Goal: Task Accomplishment & Management: Manage account settings

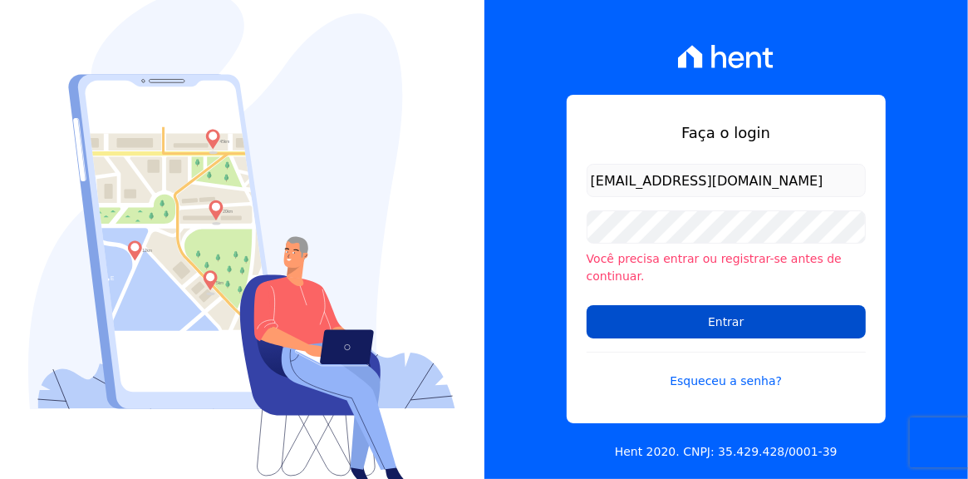
click at [767, 311] on input "Entrar" at bounding box center [726, 321] width 279 height 33
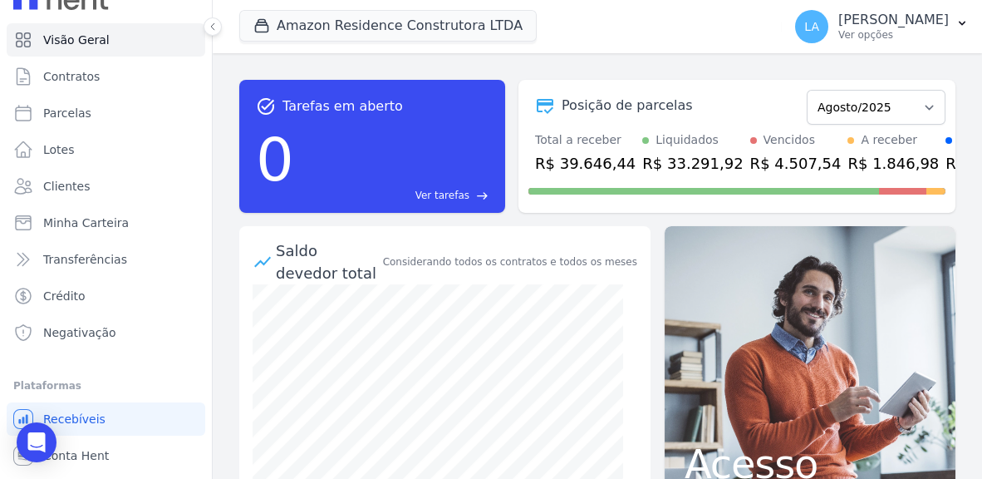
scroll to position [56, 0]
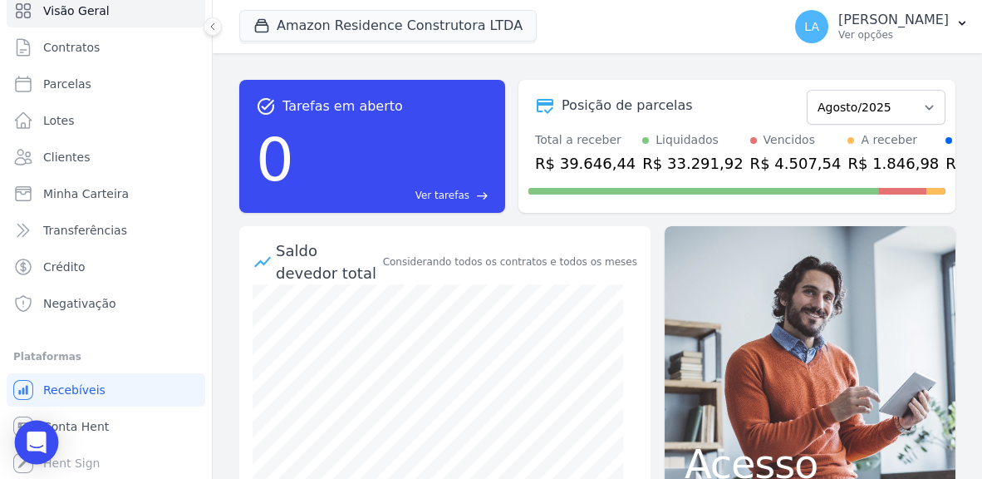
click at [47, 445] on div "Open Intercom Messenger" at bounding box center [37, 442] width 44 height 44
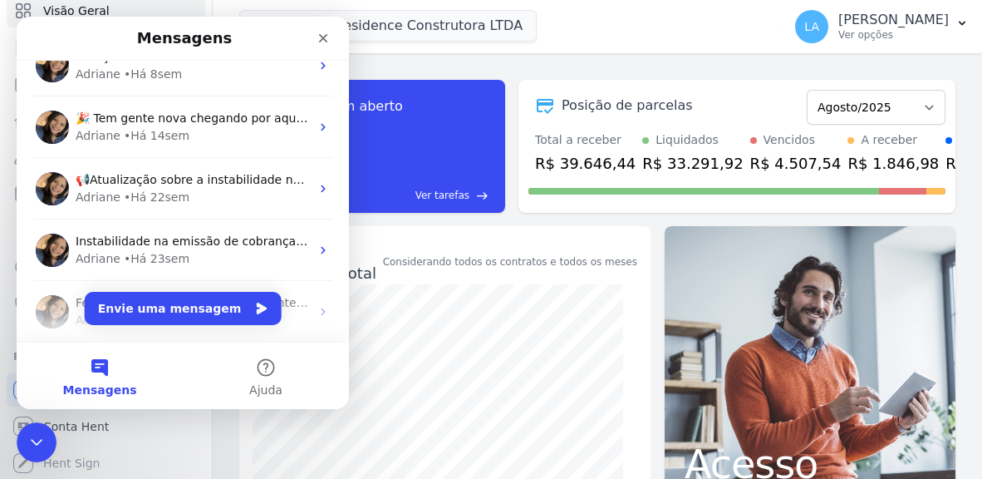
scroll to position [0, 0]
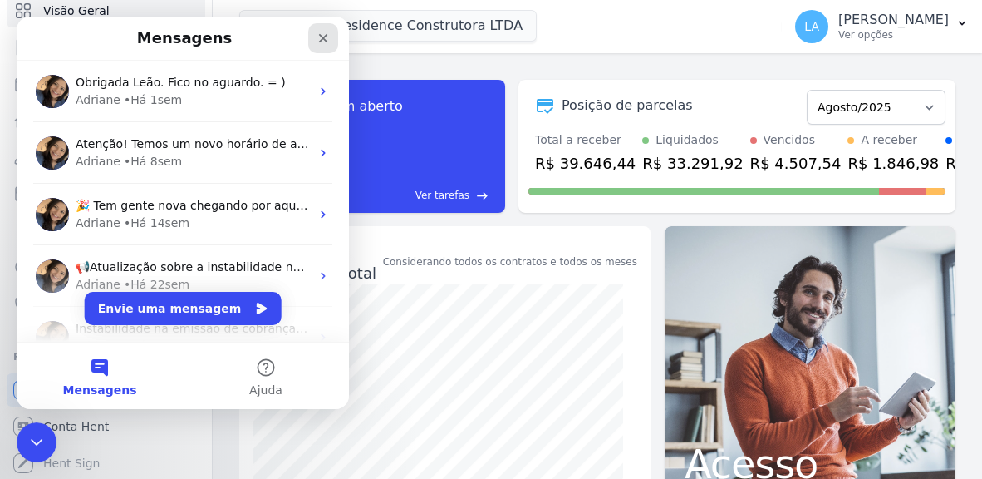
click at [321, 37] on icon "Fechar" at bounding box center [323, 38] width 9 height 9
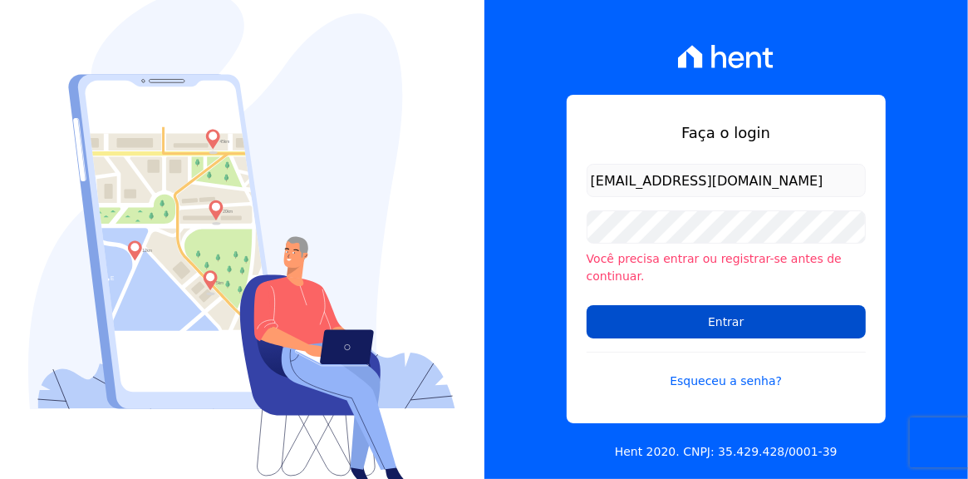
type input "[EMAIL_ADDRESS][DOMAIN_NAME]"
click at [716, 316] on input "Entrar" at bounding box center [726, 321] width 279 height 33
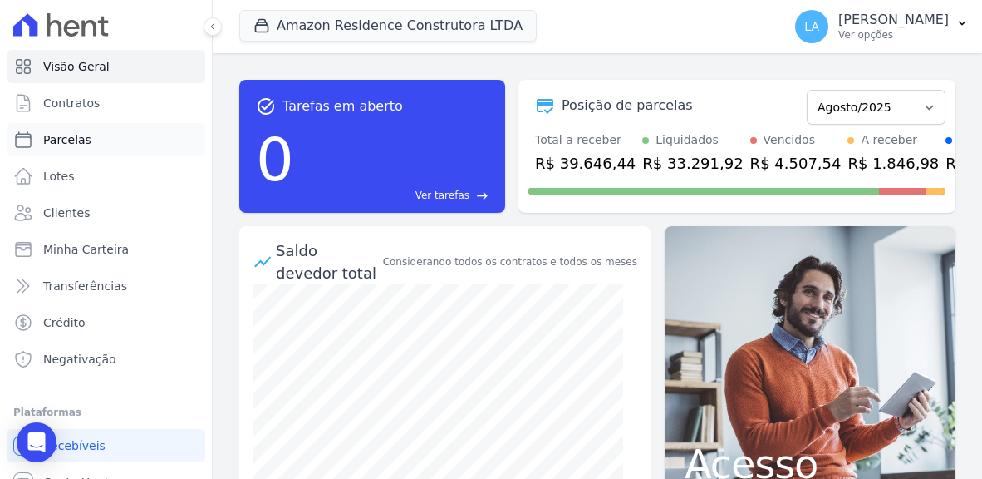
click at [74, 142] on span "Parcelas" at bounding box center [67, 139] width 48 height 17
select select
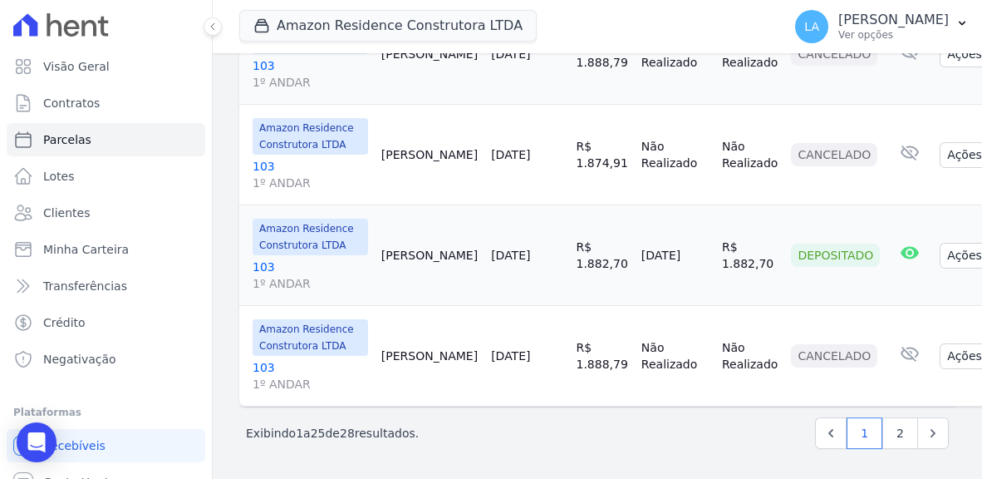
scroll to position [2906, 0]
click at [268, 91] on link "103 1º ANDAR" at bounding box center [311, 73] width 116 height 33
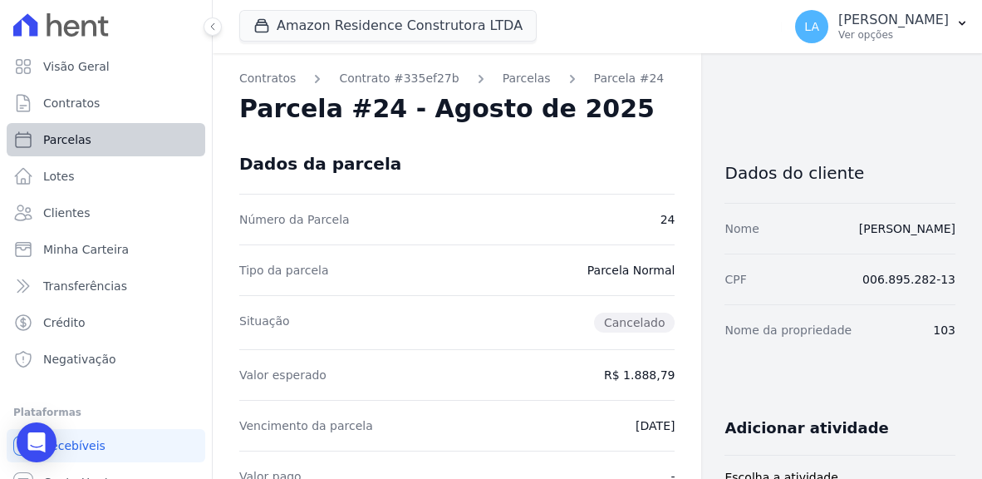
select select
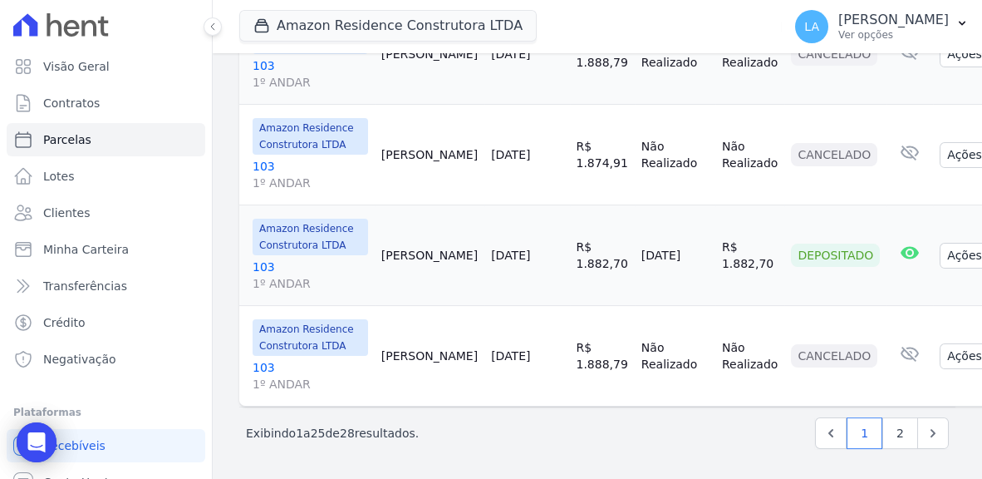
scroll to position [3105, 0]
click at [259, 292] on link "103 1º ANDAR" at bounding box center [311, 274] width 116 height 33
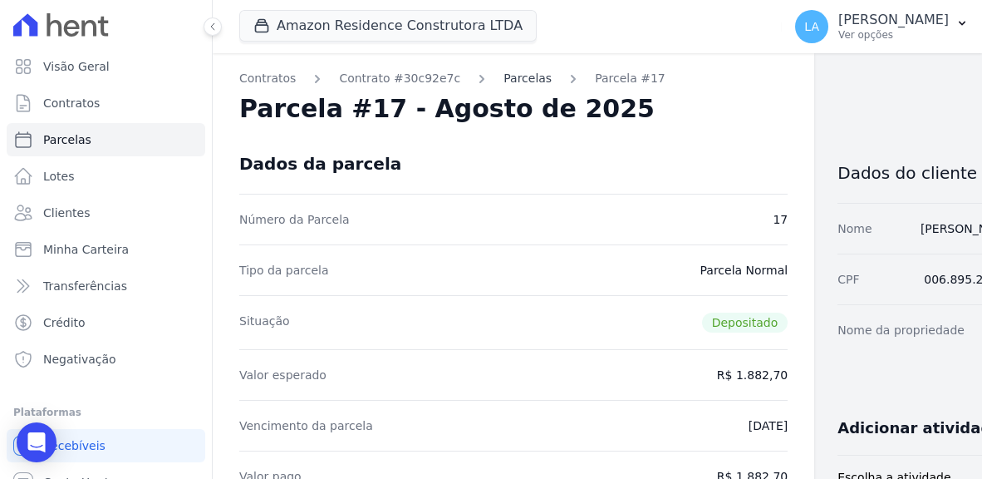
click at [506, 84] on link "Parcelas" at bounding box center [528, 78] width 48 height 17
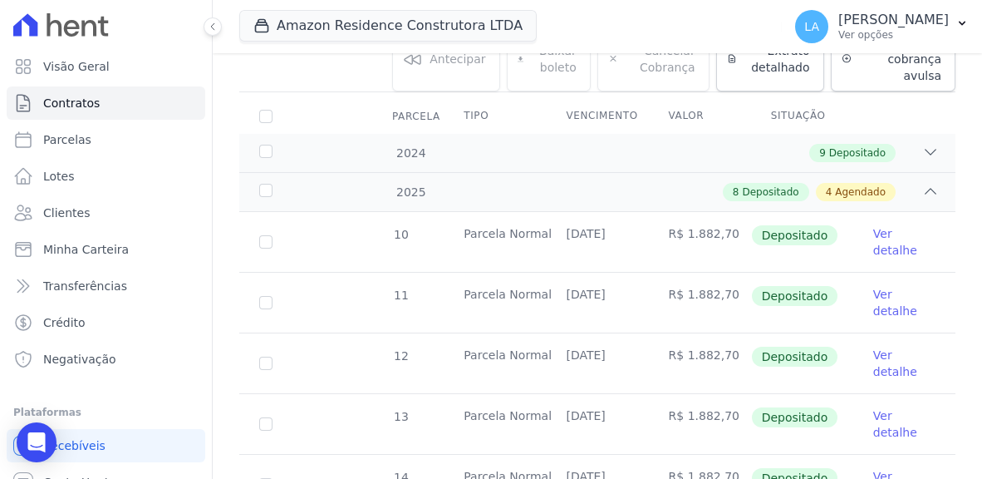
scroll to position [56, 0]
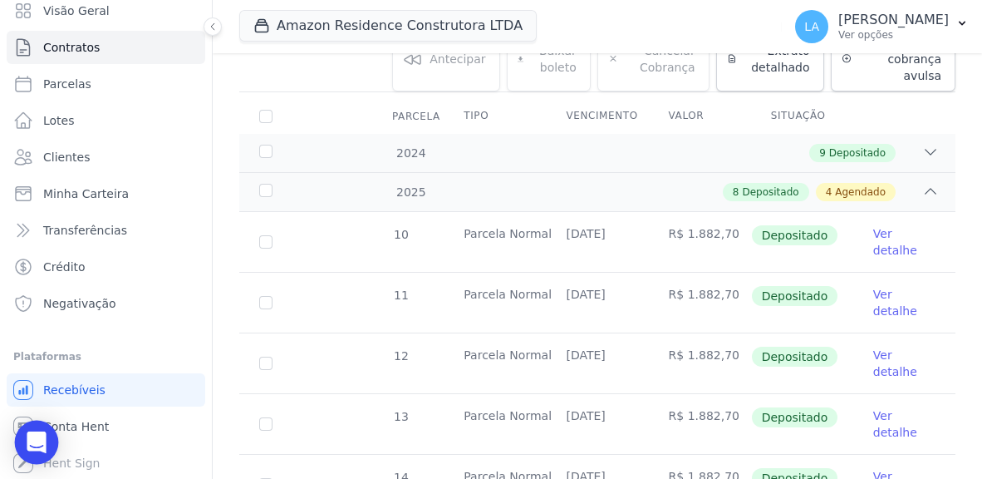
click at [46, 450] on div "Open Intercom Messenger" at bounding box center [37, 442] width 44 height 44
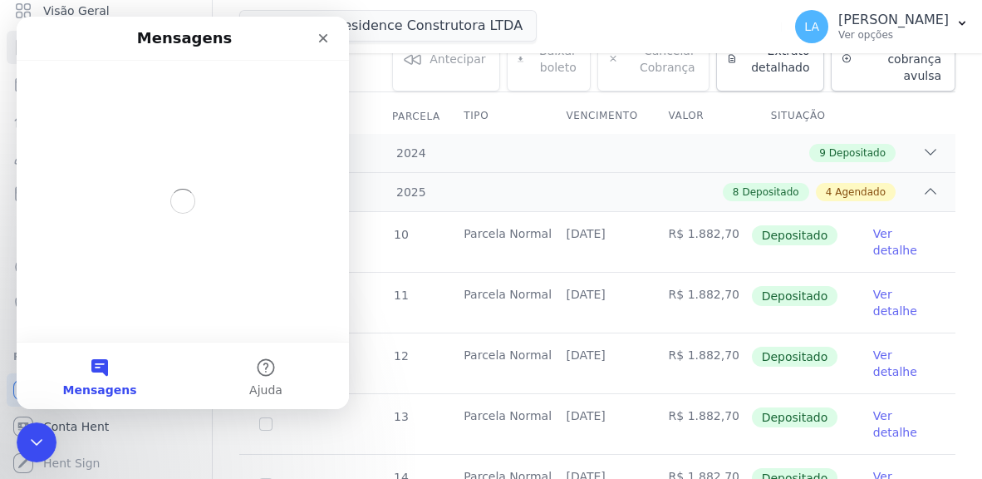
scroll to position [0, 0]
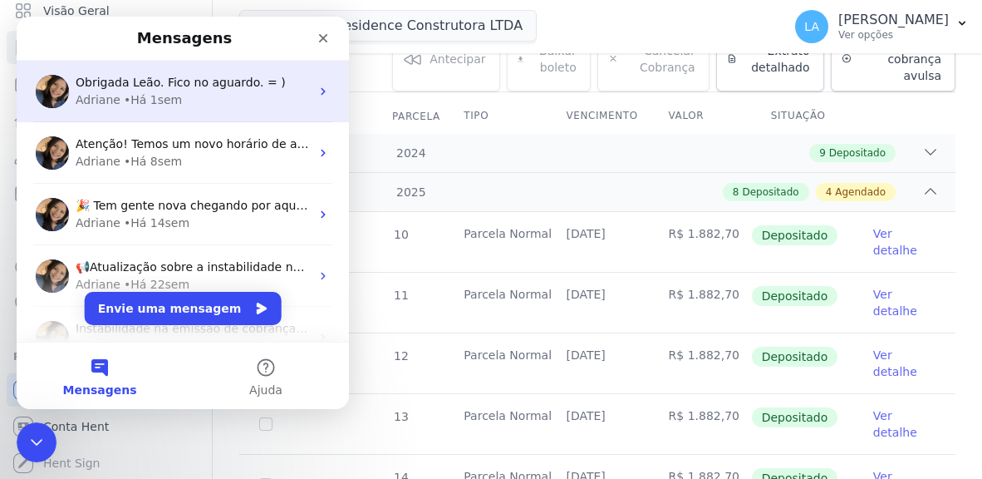
click at [199, 81] on span "Obrigada Leão. Fico no aguardo. = )" at bounding box center [181, 82] width 210 height 13
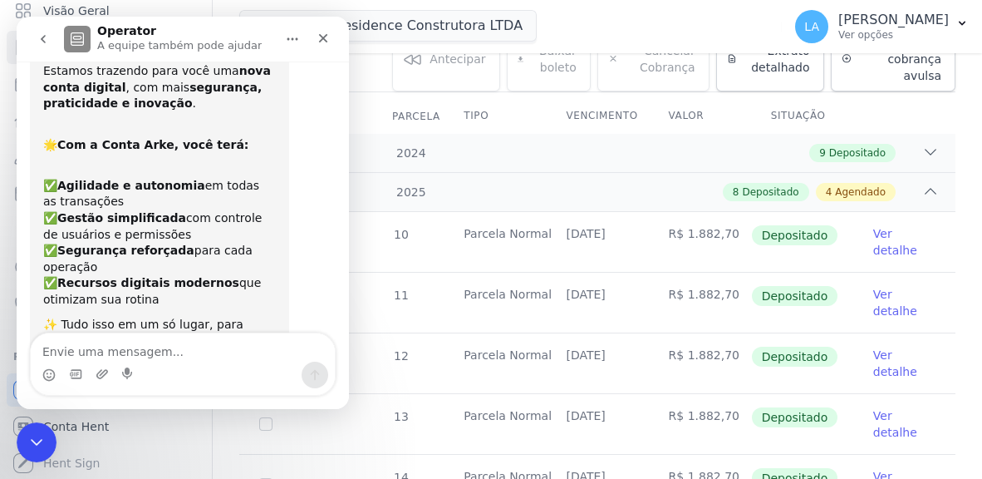
scroll to position [1053, 0]
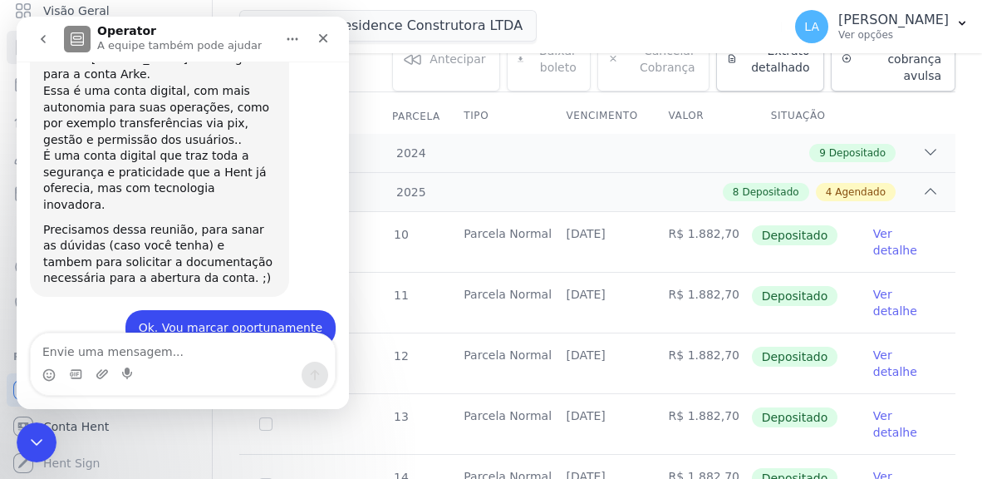
drag, startPoint x: 348, startPoint y: 331, endPoint x: 408, endPoint y: 99, distance: 239.5
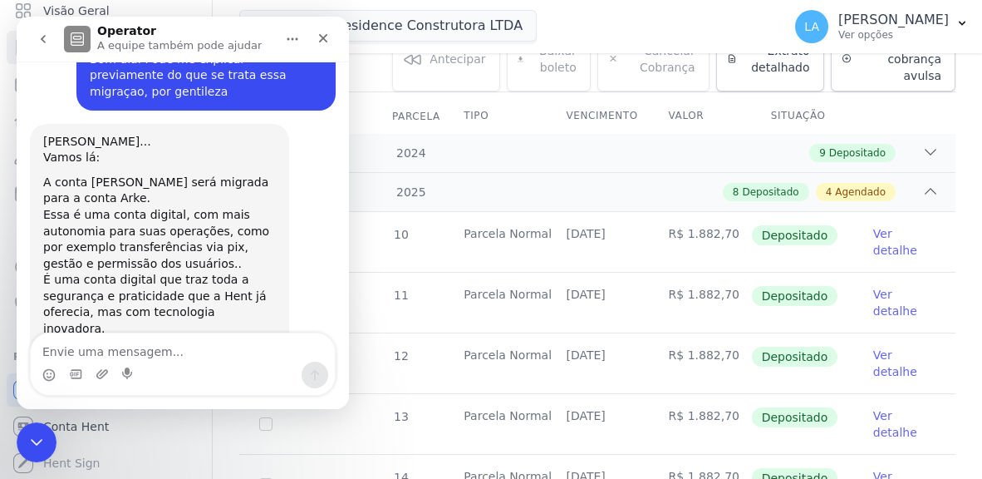
drag, startPoint x: 346, startPoint y: 319, endPoint x: 366, endPoint y: 311, distance: 22.4
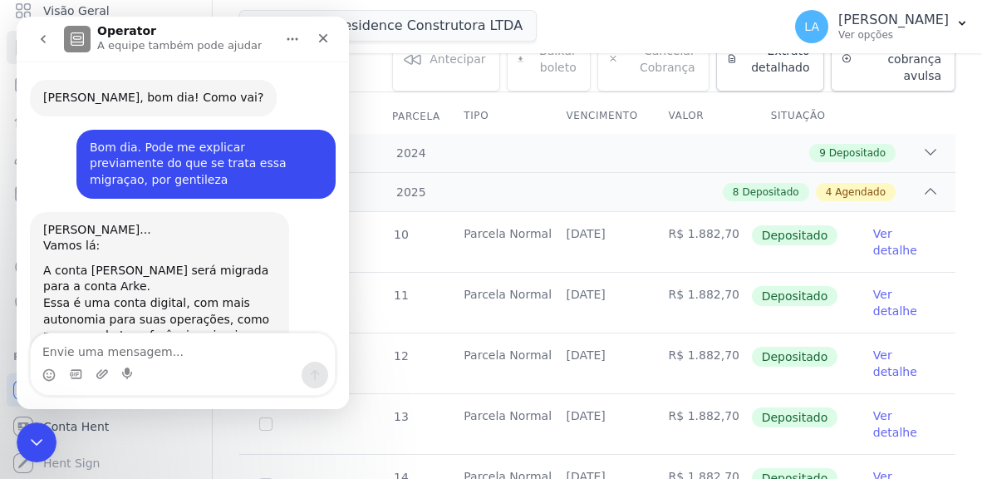
scroll to position [827, 0]
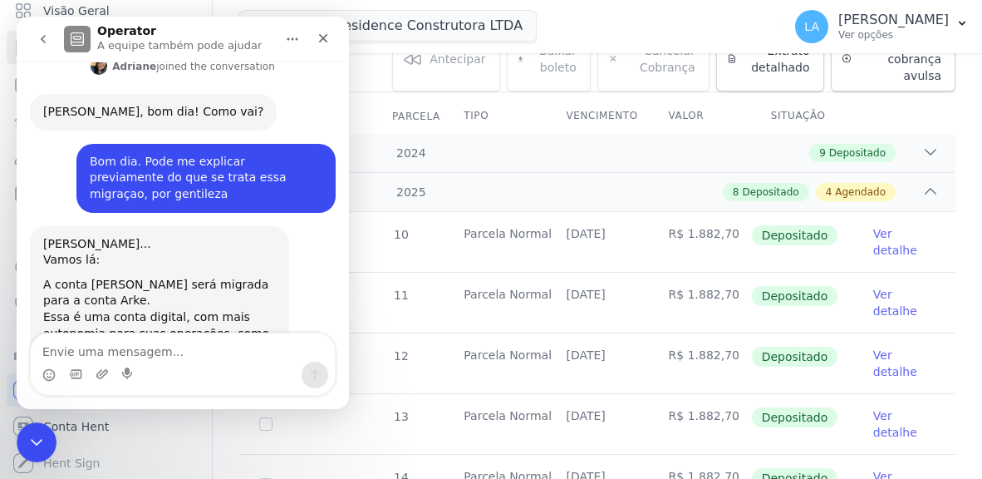
drag, startPoint x: 342, startPoint y: 308, endPoint x: 347, endPoint y: 284, distance: 24.5
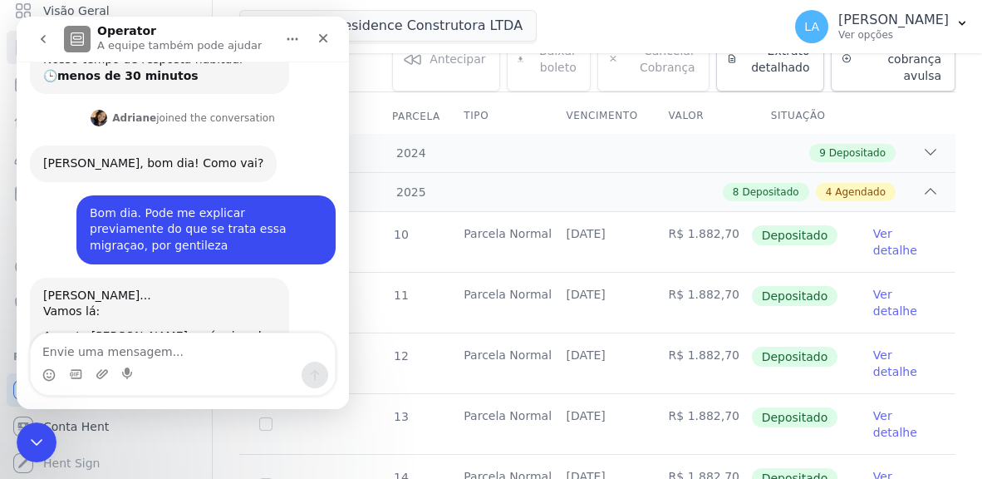
scroll to position [772, 0]
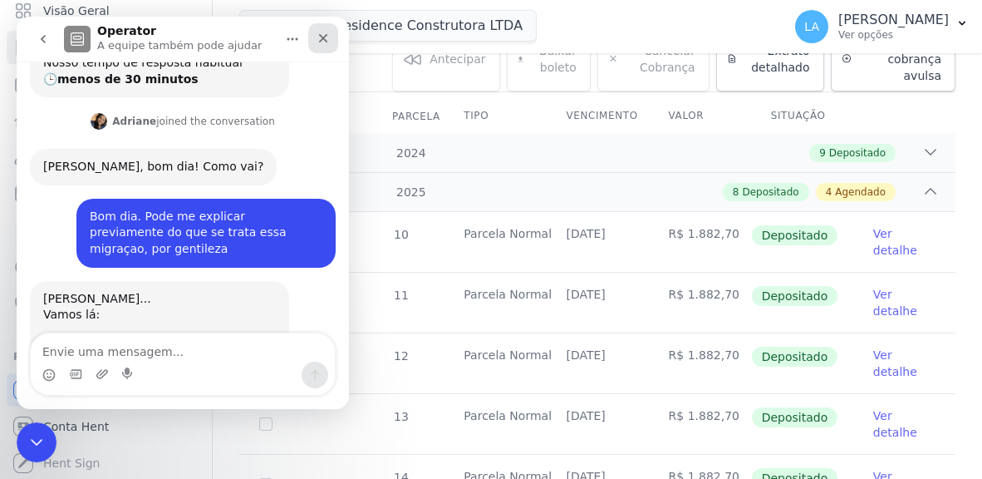
click at [332, 46] on div "Fechar" at bounding box center [323, 38] width 30 height 30
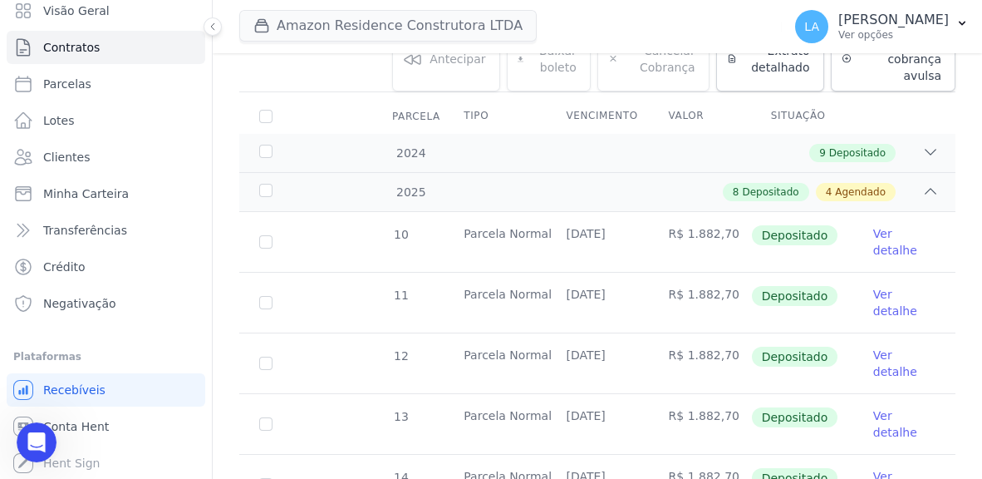
scroll to position [1052, 0]
